Goal: Contribute content: Contribute content

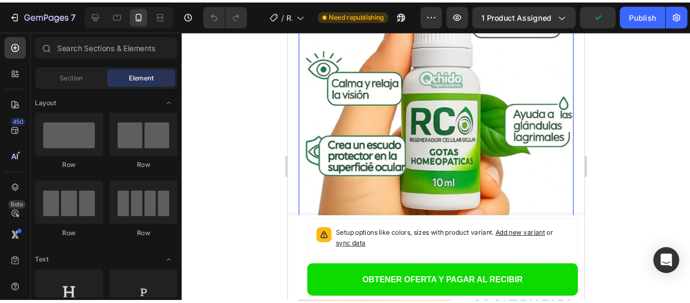
scroll to position [202, 0]
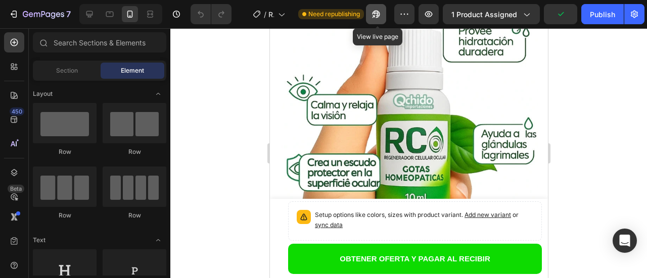
click at [375, 16] on icon "button" at bounding box center [373, 16] width 3 height 3
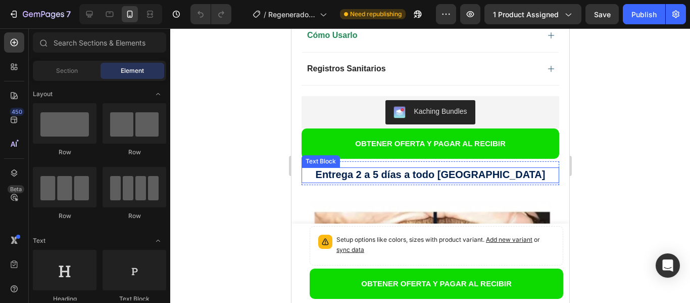
scroll to position [1010, 0]
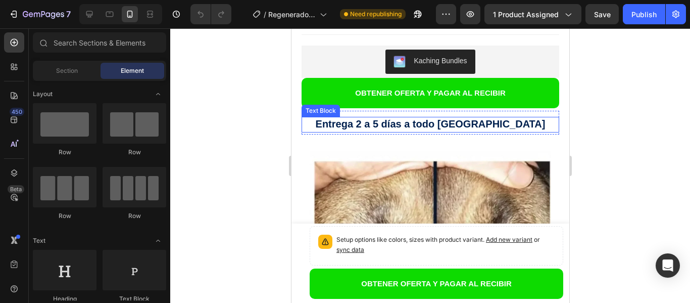
click at [438, 118] on strong "Entrega 2 a 5 días a todo [GEOGRAPHIC_DATA]" at bounding box center [430, 123] width 230 height 11
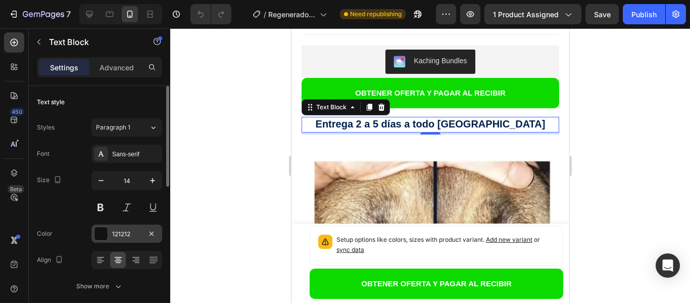
click at [105, 235] on div at bounding box center [100, 233] width 13 height 13
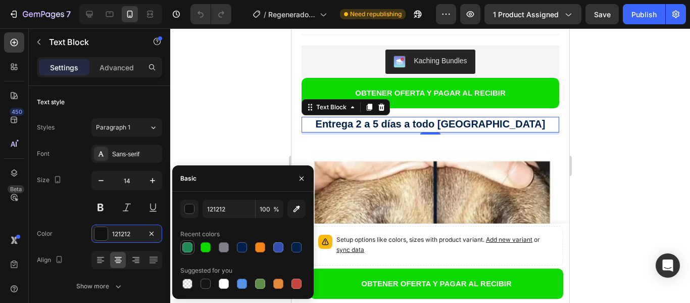
click at [188, 247] on div at bounding box center [187, 247] width 10 height 10
type input "218956"
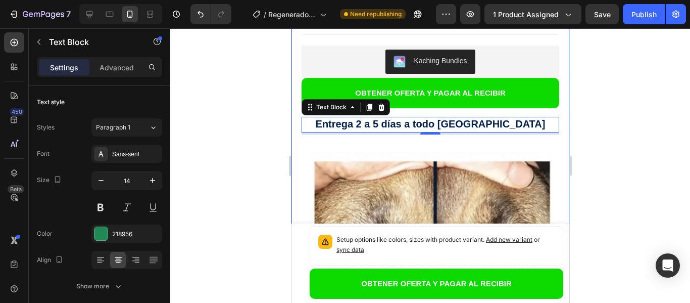
click at [232, 131] on div at bounding box center [430, 165] width 520 height 274
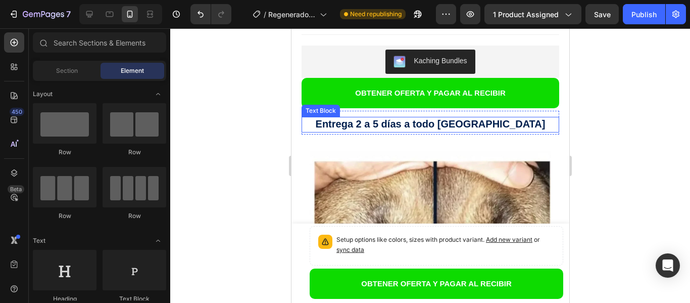
click at [487, 118] on strong "Entrega 2 a 5 días a todo [GEOGRAPHIC_DATA]" at bounding box center [430, 123] width 230 height 11
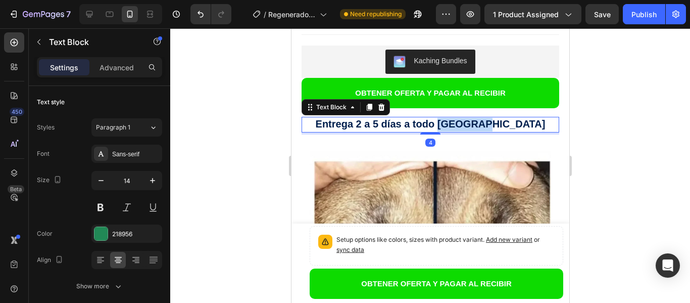
click at [487, 118] on strong "Entrega 2 a 5 días a todo [GEOGRAPHIC_DATA]" at bounding box center [430, 123] width 230 height 11
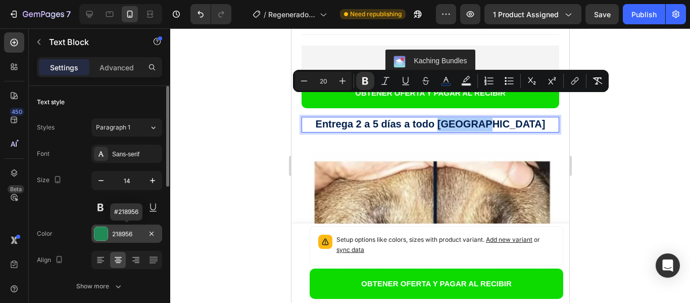
click at [121, 236] on div "218956" at bounding box center [126, 233] width 29 height 9
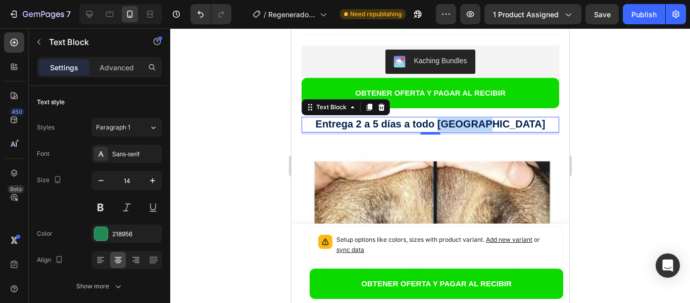
click at [484, 118] on strong "Entrega 2 a 5 días a todo [GEOGRAPHIC_DATA]" at bounding box center [430, 123] width 230 height 11
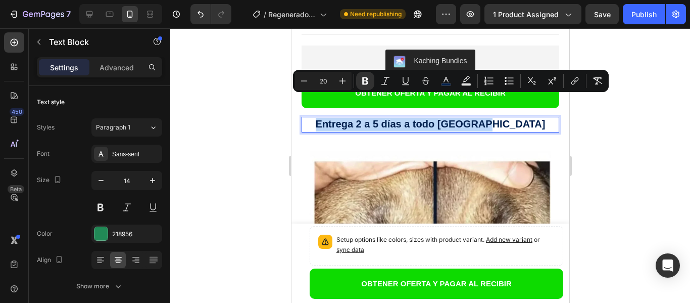
click at [484, 118] on strong "Entrega 2 a 5 días a todo [GEOGRAPHIC_DATA]" at bounding box center [430, 123] width 230 height 11
click at [446, 81] on icon "Editor contextual toolbar" at bounding box center [446, 81] width 10 height 10
type input "01204E"
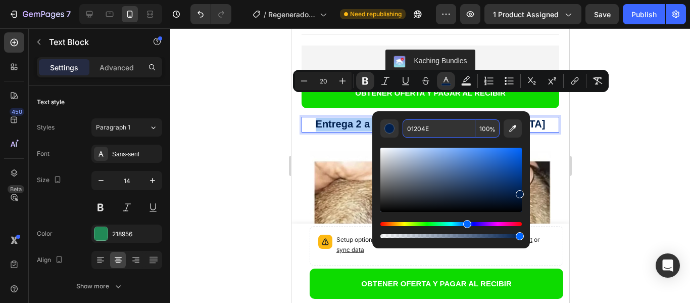
click at [441, 129] on input "01204E" at bounding box center [439, 128] width 73 height 18
paste input "218956"
type input "218956"
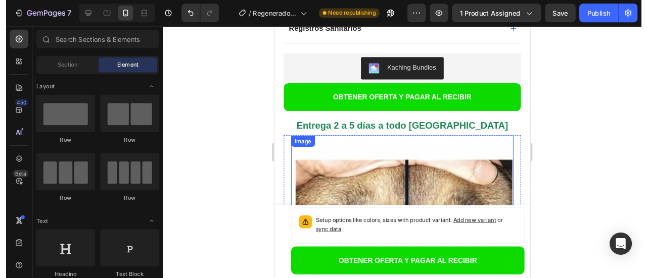
scroll to position [1048, 0]
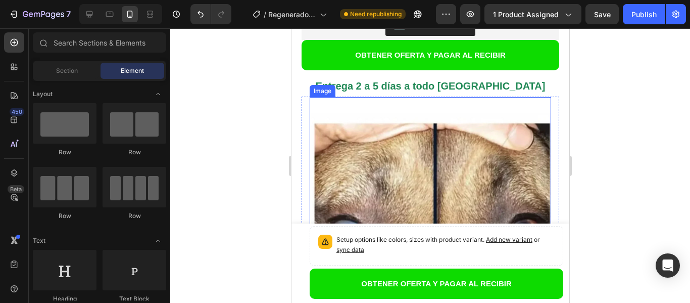
click at [377, 174] on img at bounding box center [430, 218] width 242 height 242
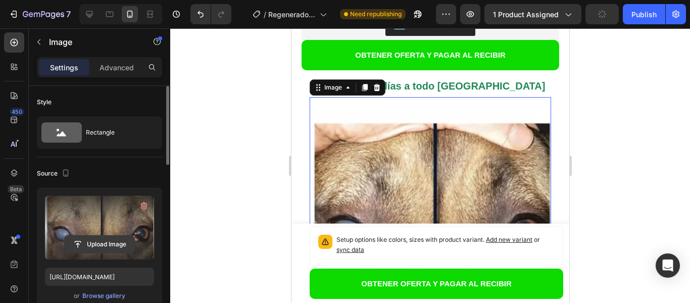
click at [87, 241] on input "file" at bounding box center [100, 243] width 70 height 17
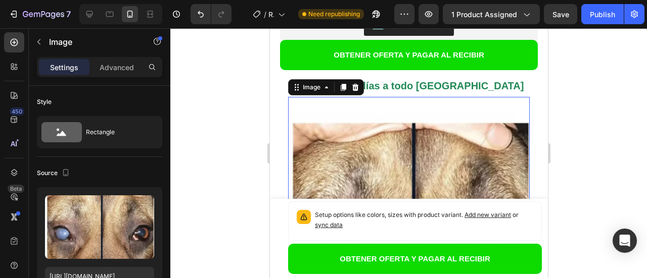
click at [395, 150] on img at bounding box center [408, 218] width 242 height 242
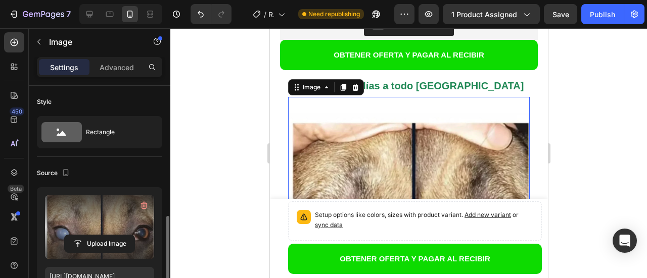
scroll to position [101, 0]
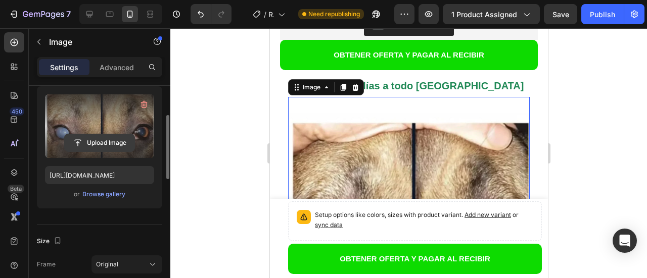
click at [108, 140] on input "file" at bounding box center [100, 142] width 70 height 17
click at [142, 106] on icon "button" at bounding box center [144, 105] width 10 height 10
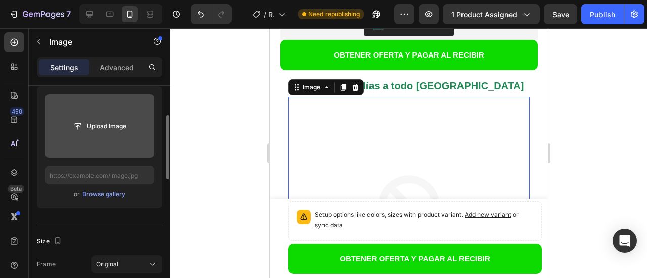
click at [92, 126] on input "file" at bounding box center [100, 126] width 70 height 17
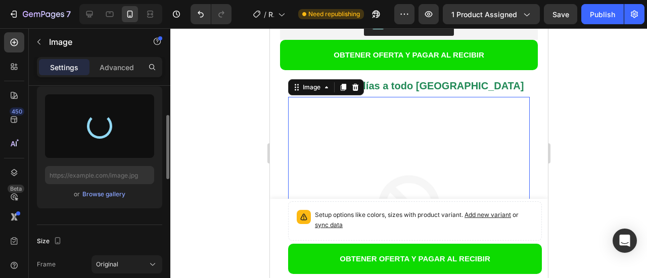
type input "[URL][DOMAIN_NAME]"
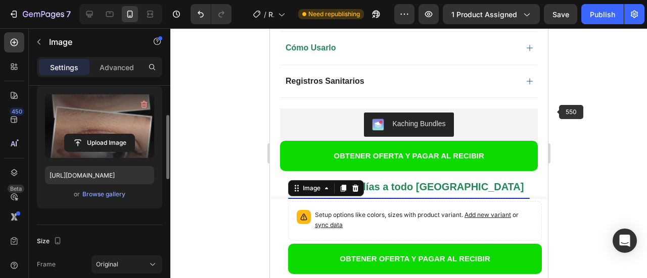
scroll to position [846, 0]
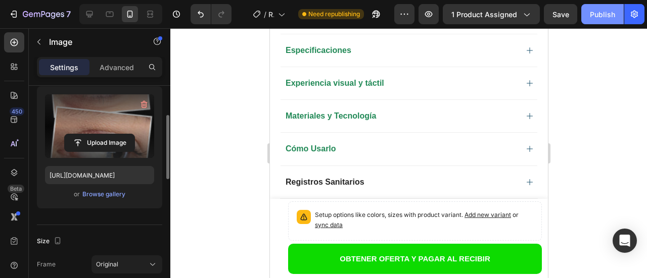
click at [595, 16] on div "Publish" at bounding box center [602, 14] width 25 height 11
